Goal: Entertainment & Leisure: Consume media (video, audio)

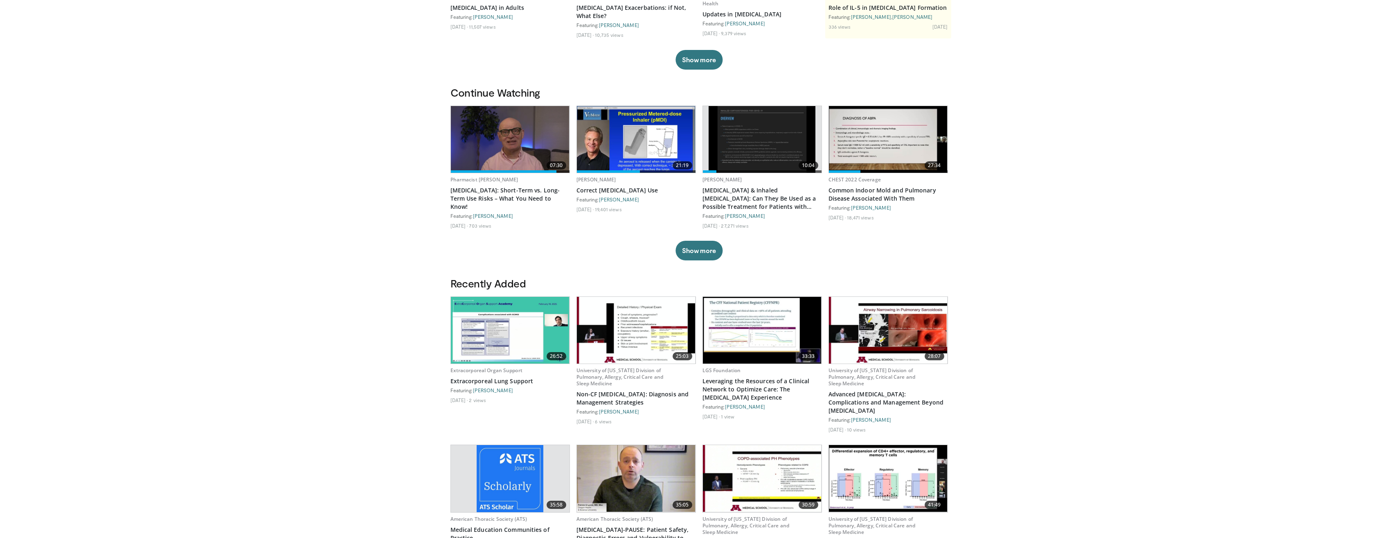
scroll to position [164, 0]
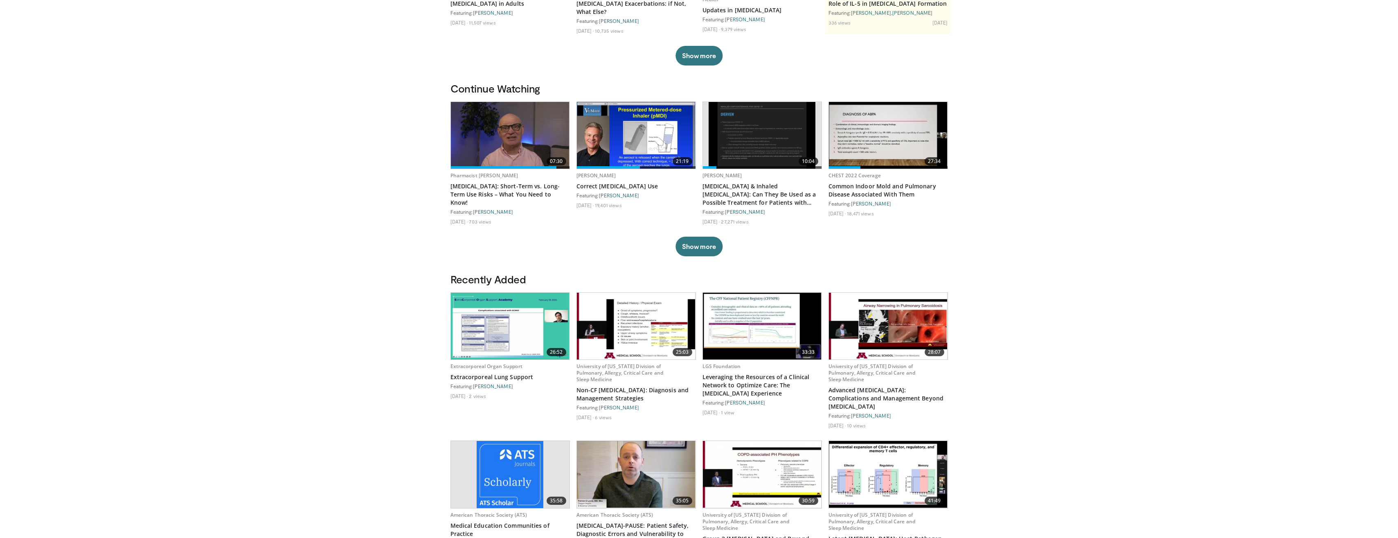
click at [628, 320] on img at bounding box center [636, 326] width 119 height 67
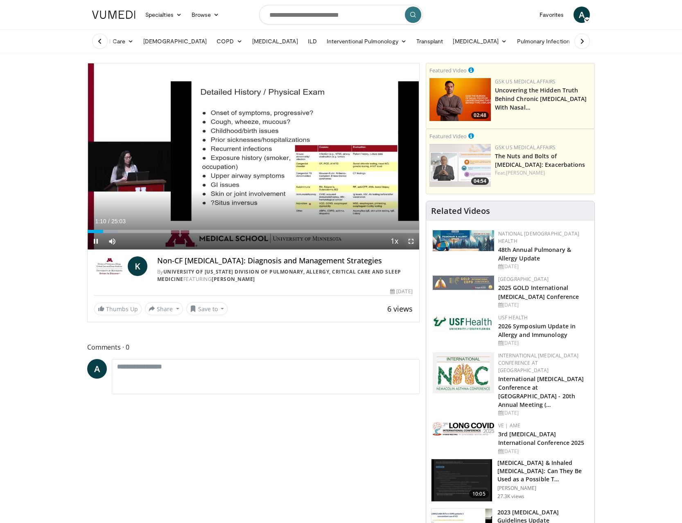
click at [414, 242] on span "Video Player" at bounding box center [411, 241] width 16 height 16
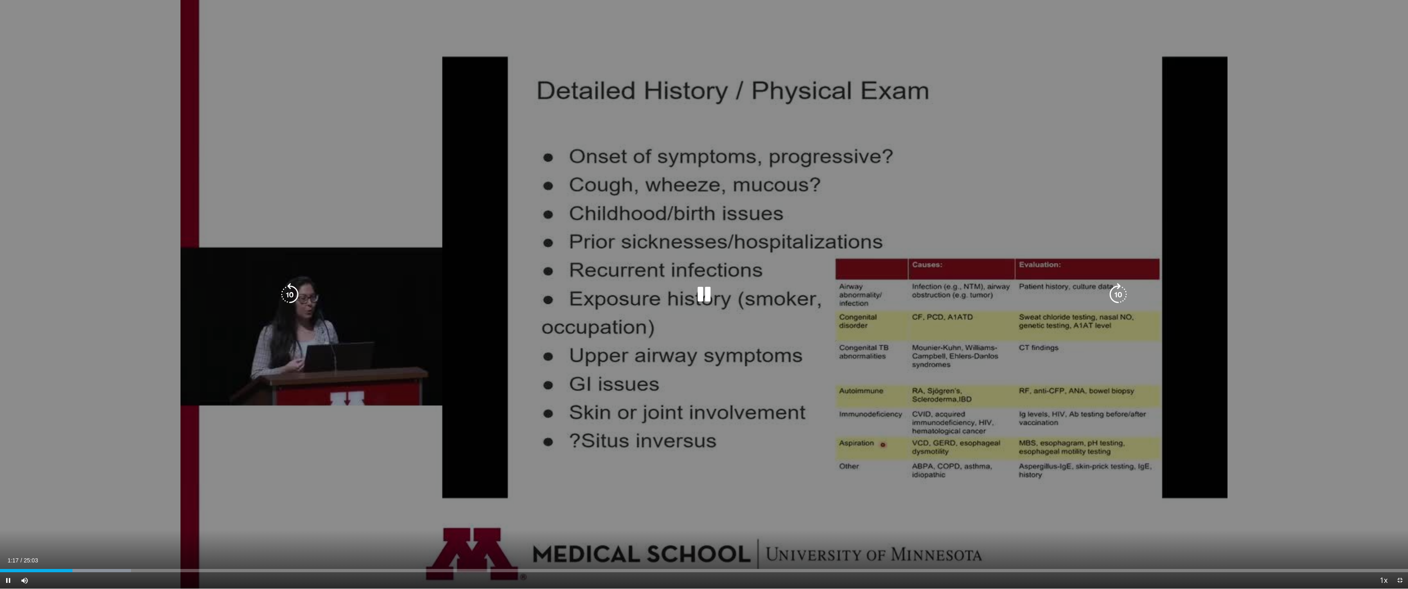
click at [701, 296] on icon "Video Player" at bounding box center [703, 294] width 23 height 23
click at [702, 296] on icon "Video Player" at bounding box center [703, 294] width 23 height 23
click at [1346, 358] on div "10 seconds Tap to unmute" at bounding box center [704, 294] width 1408 height 589
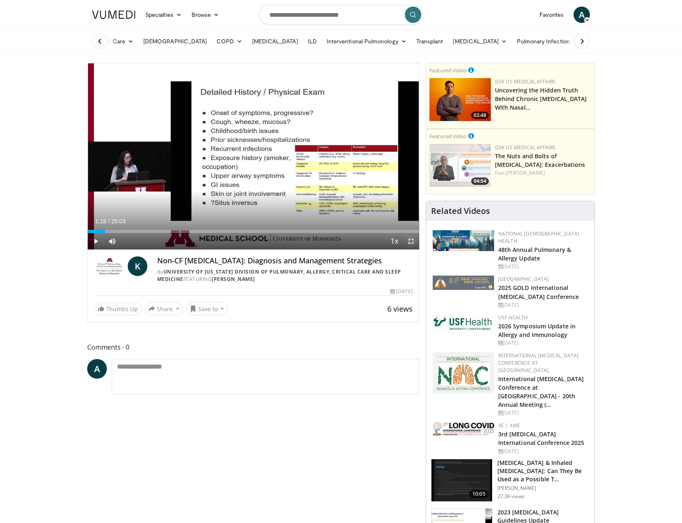
click at [410, 242] on span "Video Player" at bounding box center [411, 241] width 16 height 16
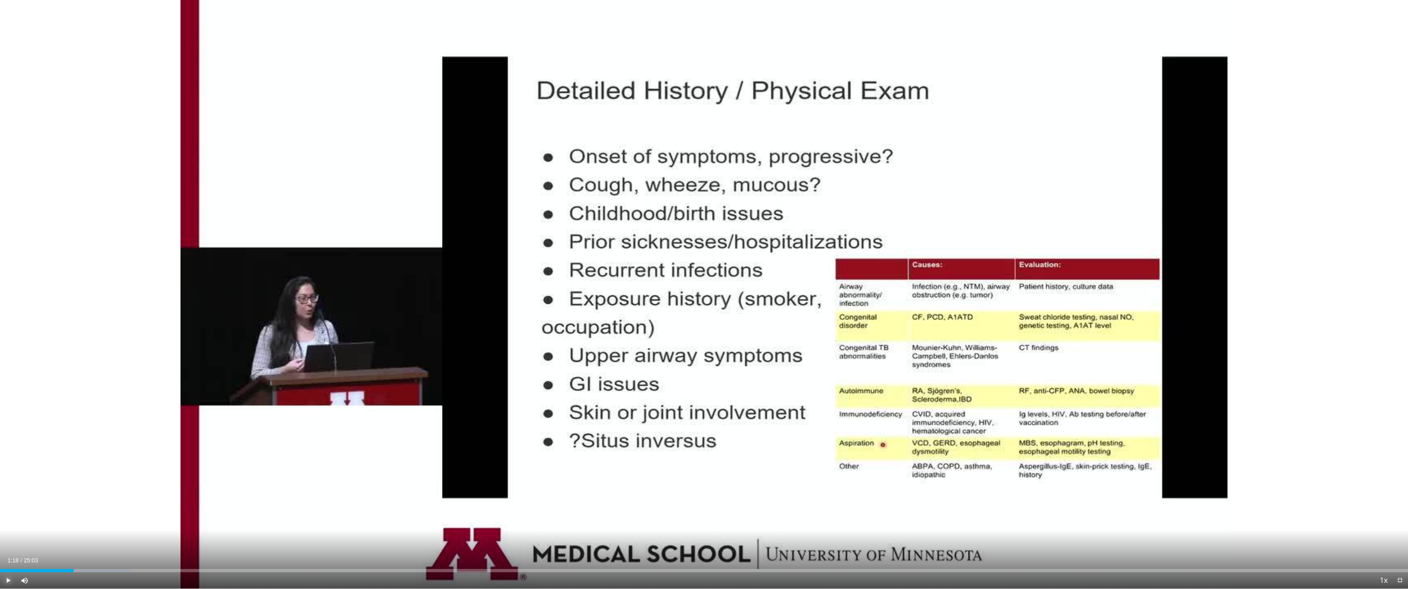
click at [9, 537] on span "Video Player" at bounding box center [8, 580] width 16 height 16
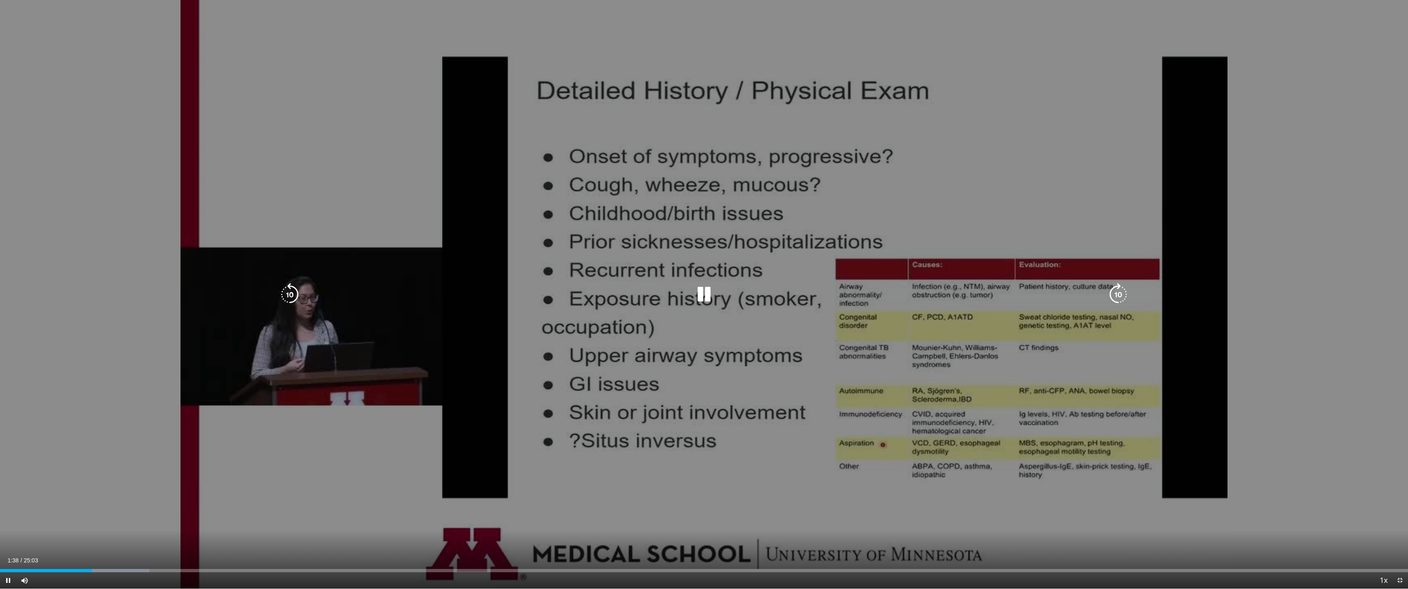
click at [703, 295] on icon "Video Player" at bounding box center [703, 294] width 23 height 23
click at [705, 300] on icon "Video Player" at bounding box center [703, 294] width 23 height 23
click at [691, 294] on div "Video Player" at bounding box center [704, 294] width 845 height 16
click at [706, 298] on icon "Video Player" at bounding box center [703, 294] width 23 height 23
